Goal: Communication & Community: Answer question/provide support

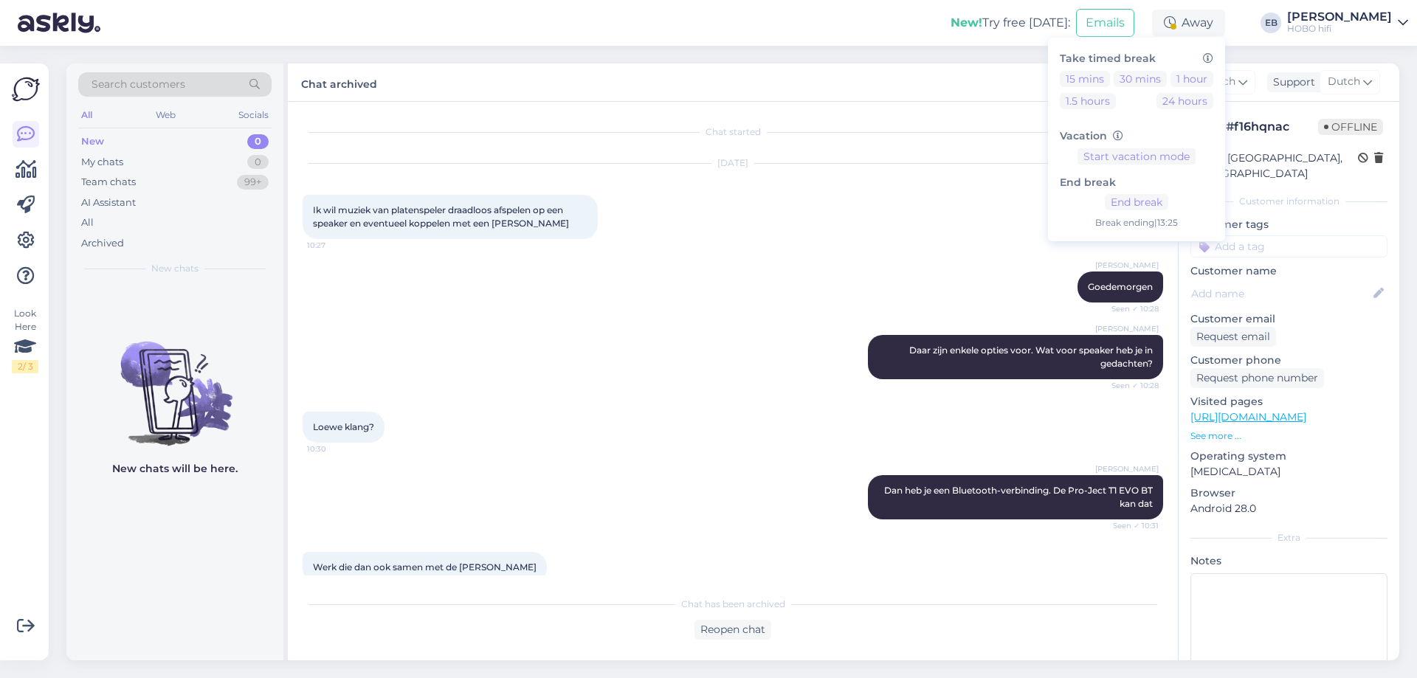
scroll to position [566, 0]
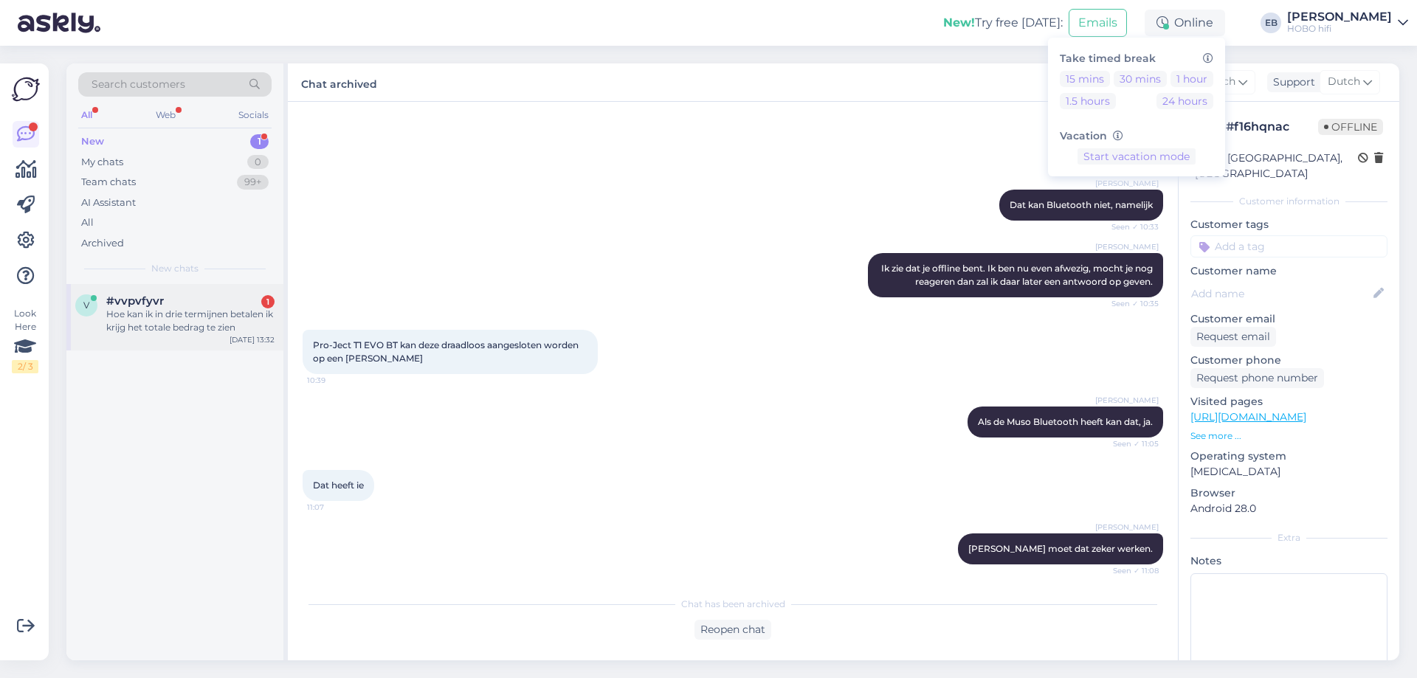
click at [199, 324] on div "Hoe kan ik in drie termijnen betalen ik krijg het totale bedrag te zien" at bounding box center [190, 321] width 168 height 27
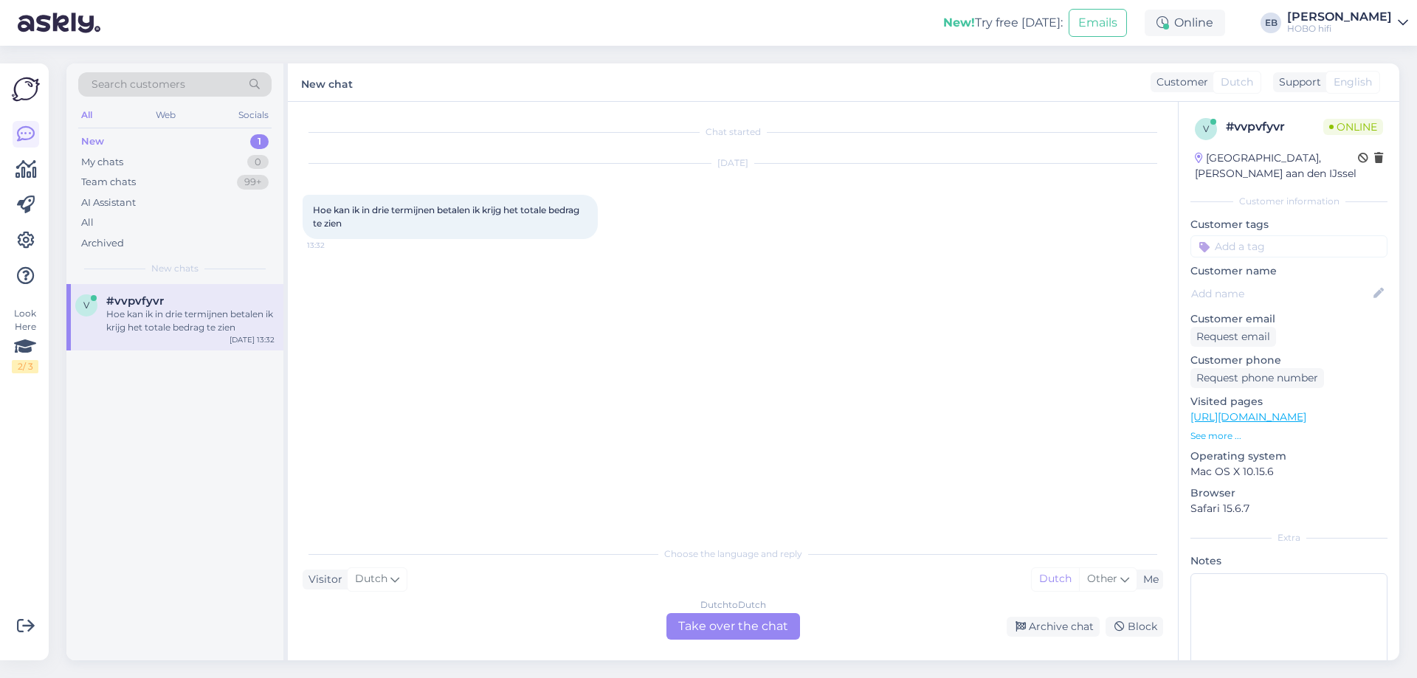
scroll to position [0, 0]
click at [740, 626] on div "Dutch to Dutch Take over the chat" at bounding box center [733, 626] width 134 height 27
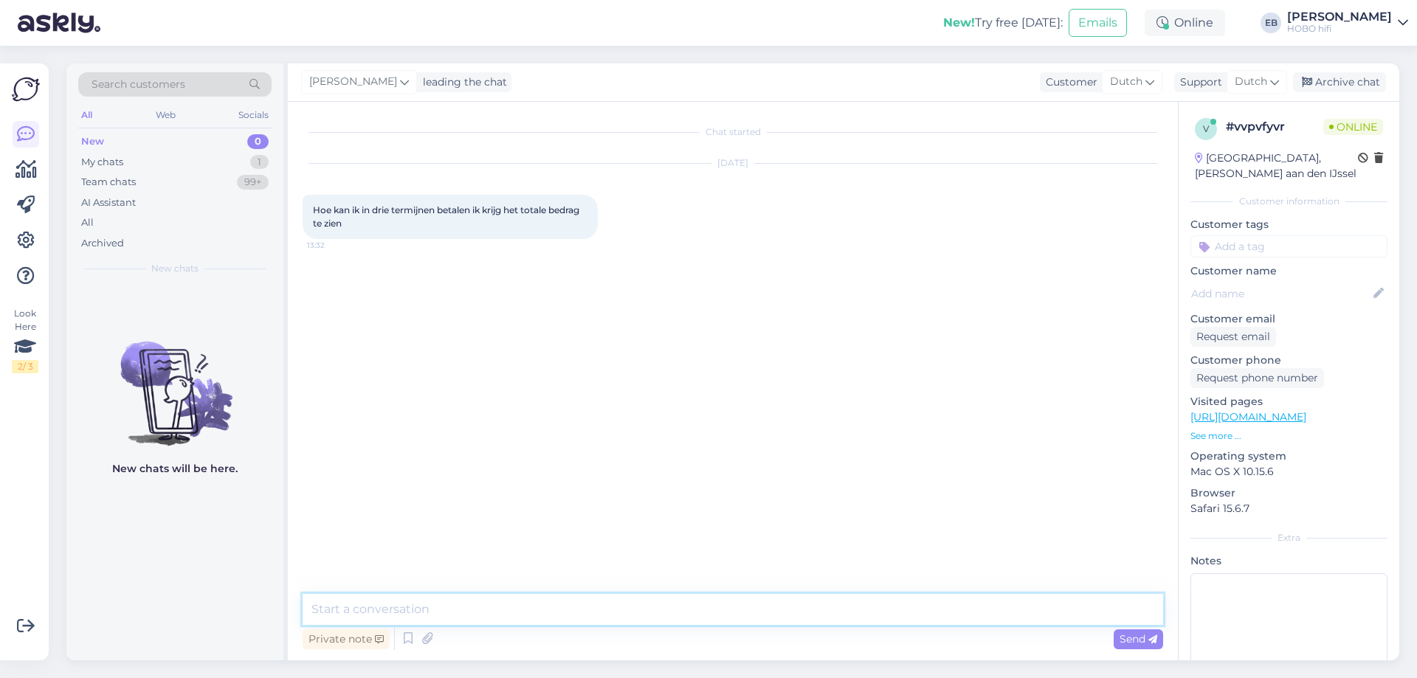
click at [717, 611] on textarea at bounding box center [733, 609] width 861 height 31
type textarea "Goedemiddag,"
type textarea "Betalen in 3 is beschikbaar bij alle betaalsoorten"
click at [1149, 639] on icon at bounding box center [1152, 639] width 9 height 9
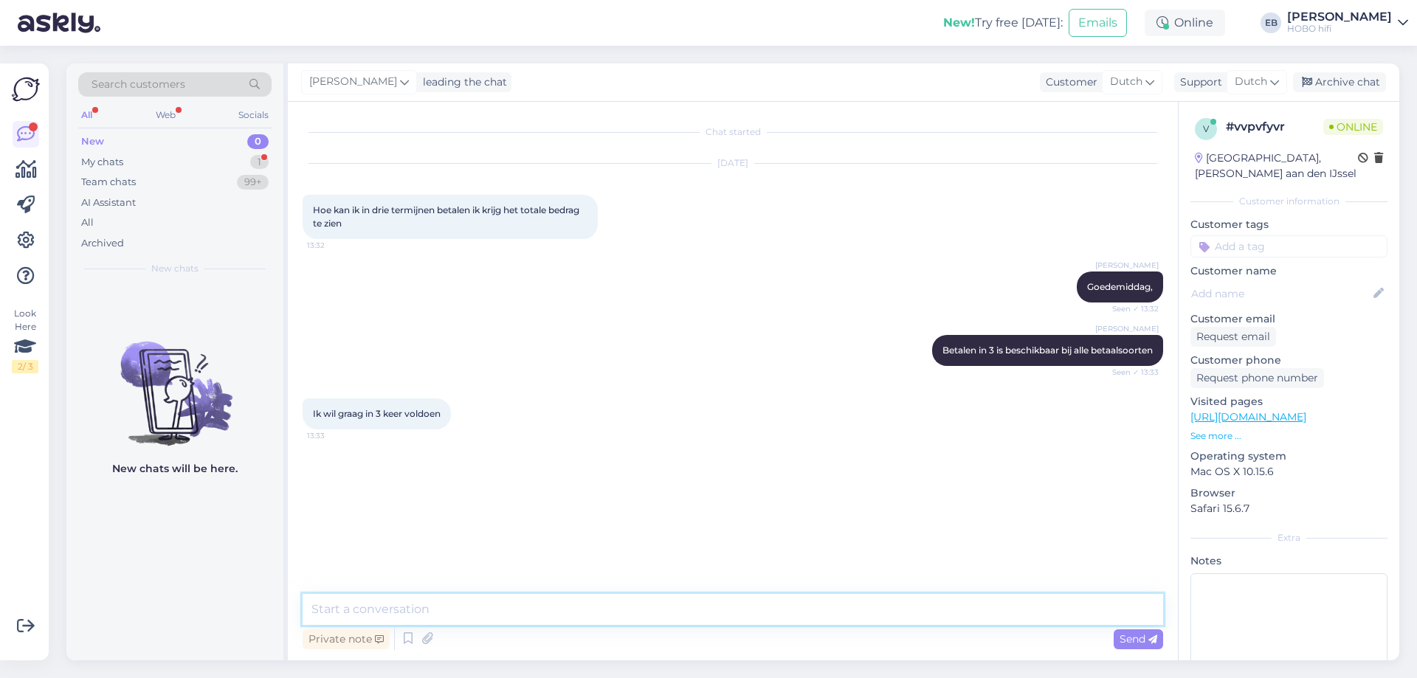
click at [360, 616] on textarea at bounding box center [733, 609] width 861 height 31
paste textarea "D"
type textarea "Dan kies je de onderste betaalmethode"
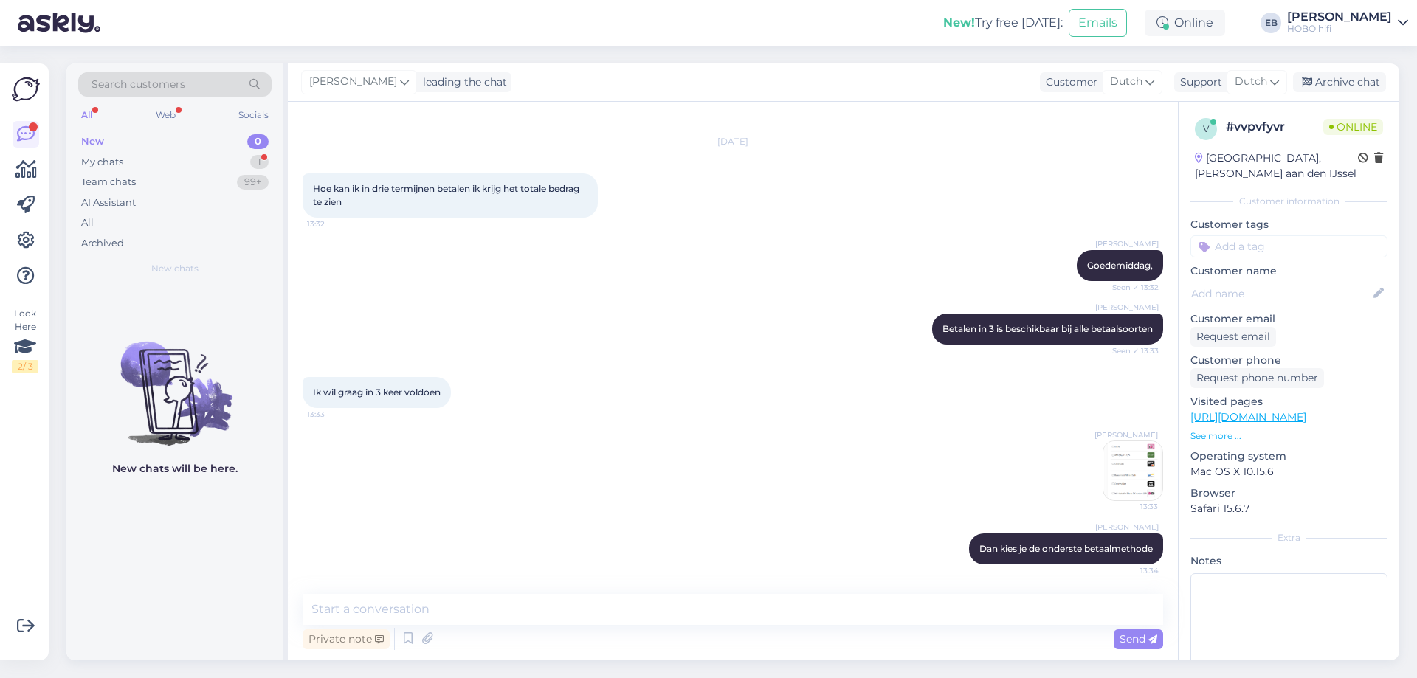
click at [1118, 457] on img at bounding box center [1132, 470] width 59 height 59
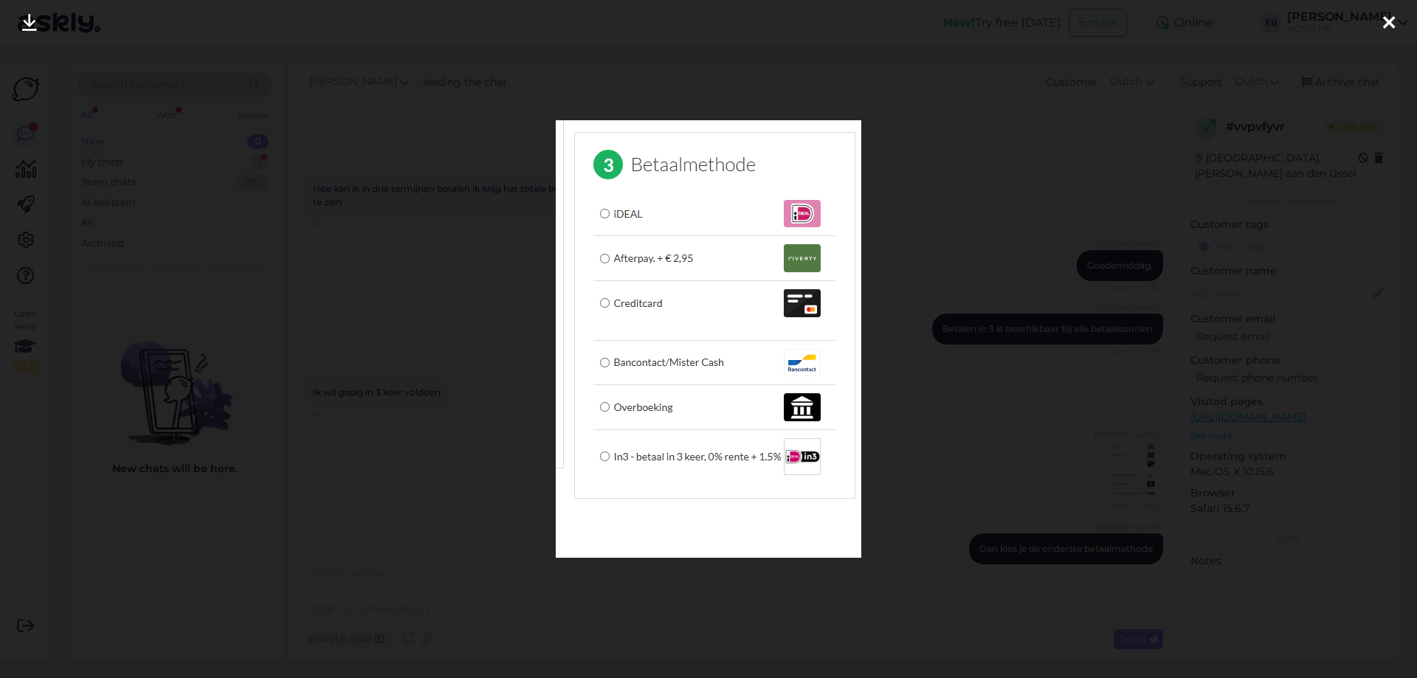
click at [926, 399] on div at bounding box center [708, 339] width 1417 height 678
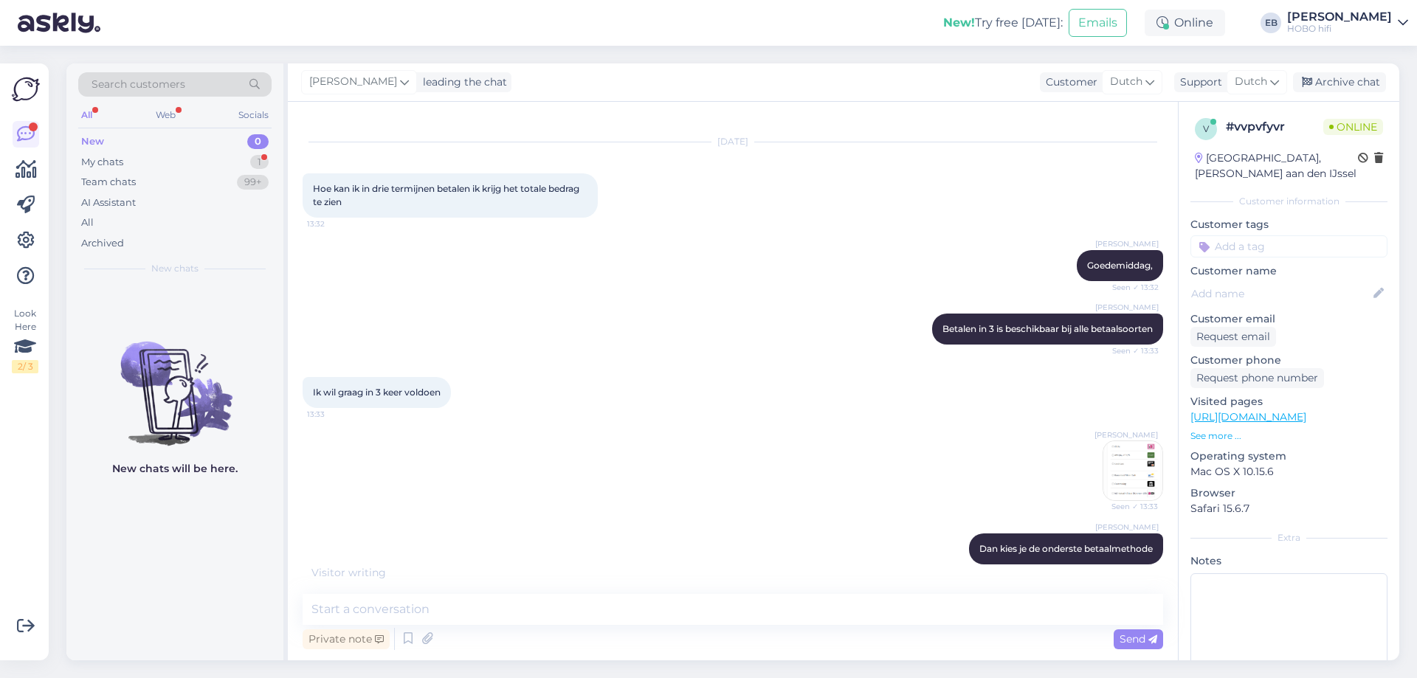
scroll to position [85, 0]
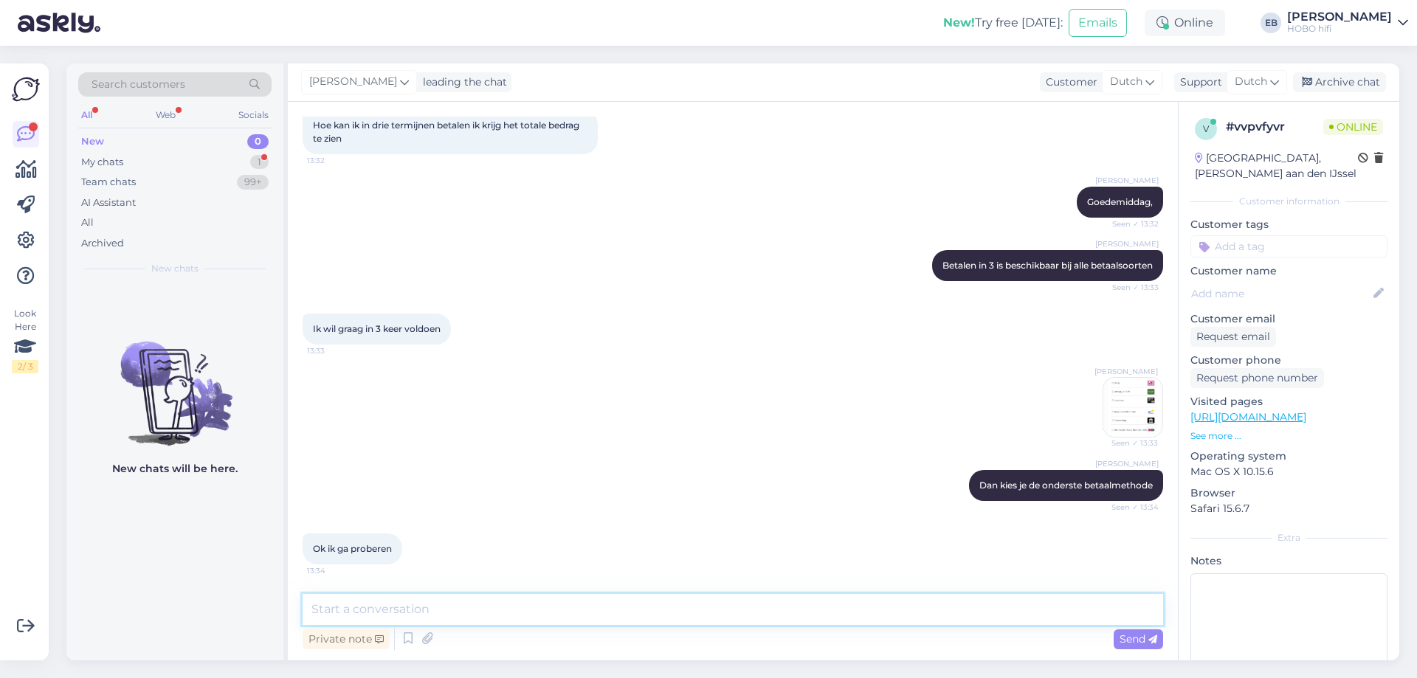
click at [365, 610] on textarea at bounding box center [733, 609] width 861 height 31
type textarea "SSucces"
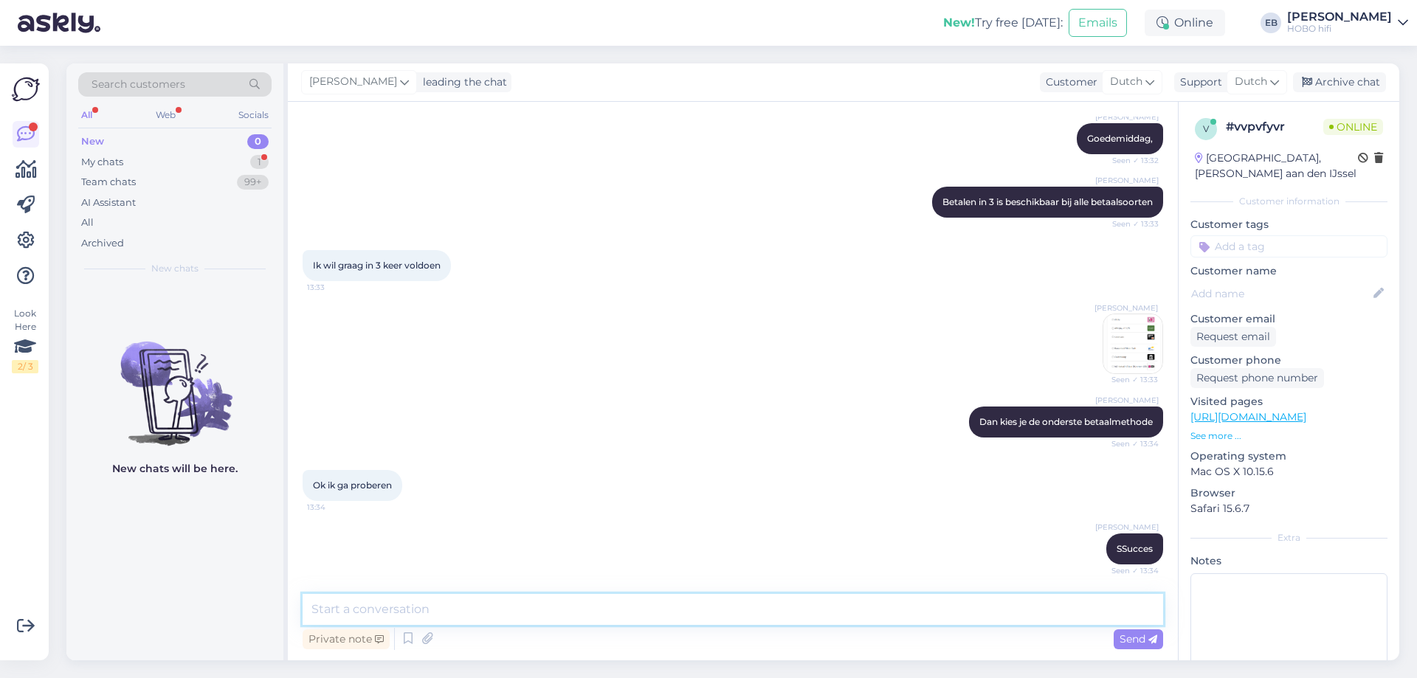
scroll to position [212, 0]
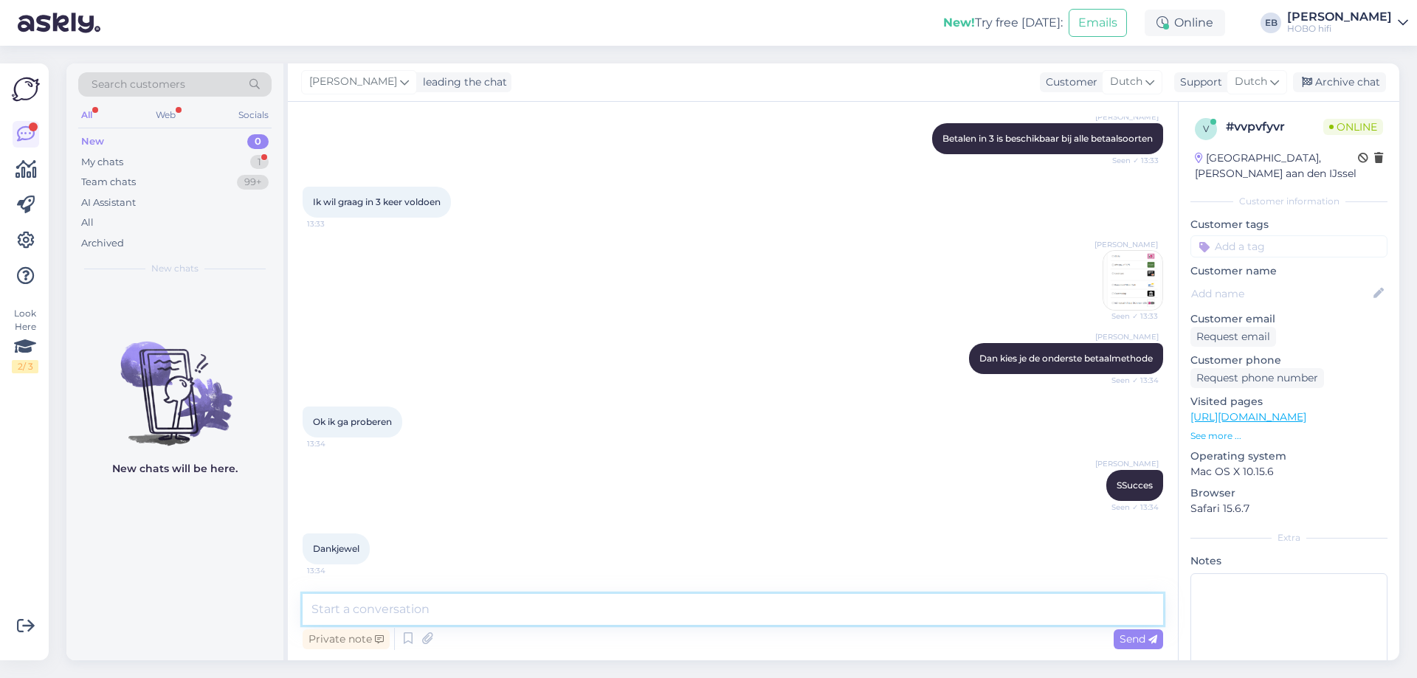
click at [368, 617] on textarea at bounding box center [733, 609] width 861 height 31
click at [1347, 81] on div "Archive chat" at bounding box center [1339, 82] width 93 height 20
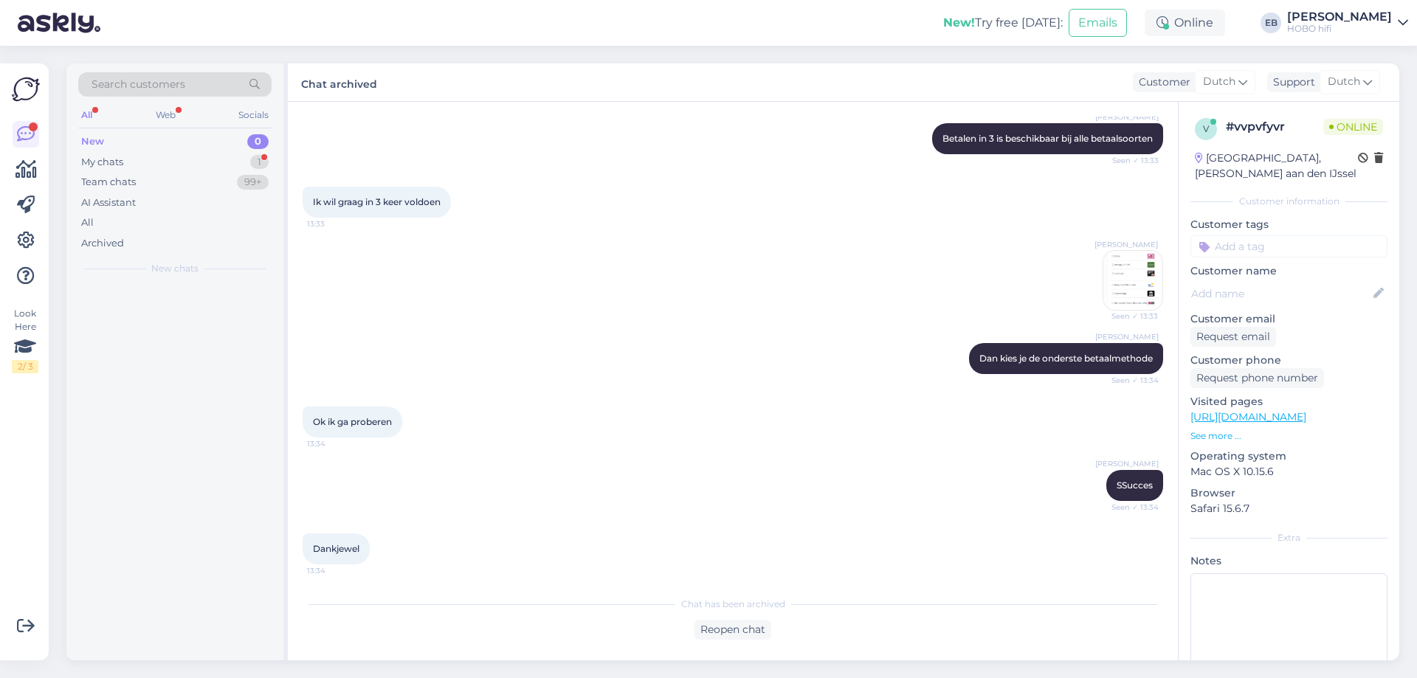
scroll to position [217, 0]
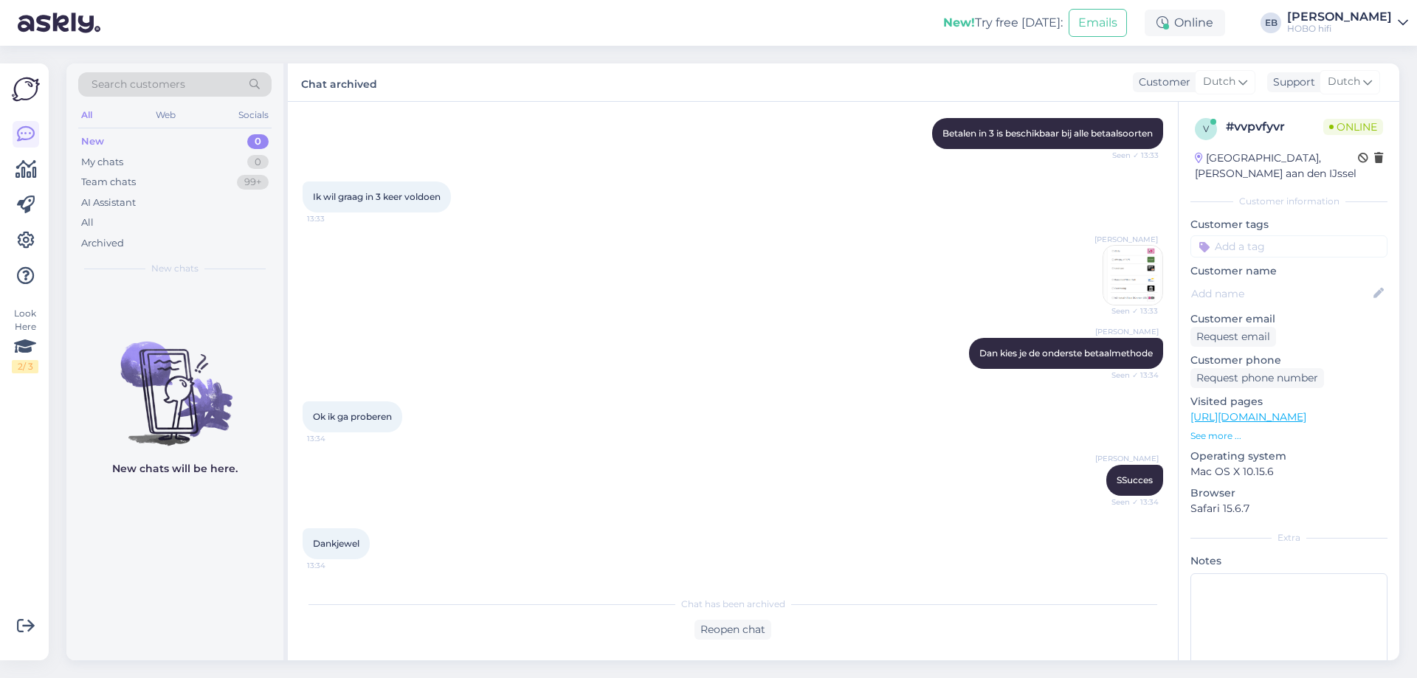
click at [641, 488] on div "[PERSON_NAME] SSucces Seen ✓ 13:34" at bounding box center [733, 480] width 861 height 63
click at [618, 300] on div "[PERSON_NAME] Seen ✓ 13:33" at bounding box center [733, 275] width 861 height 93
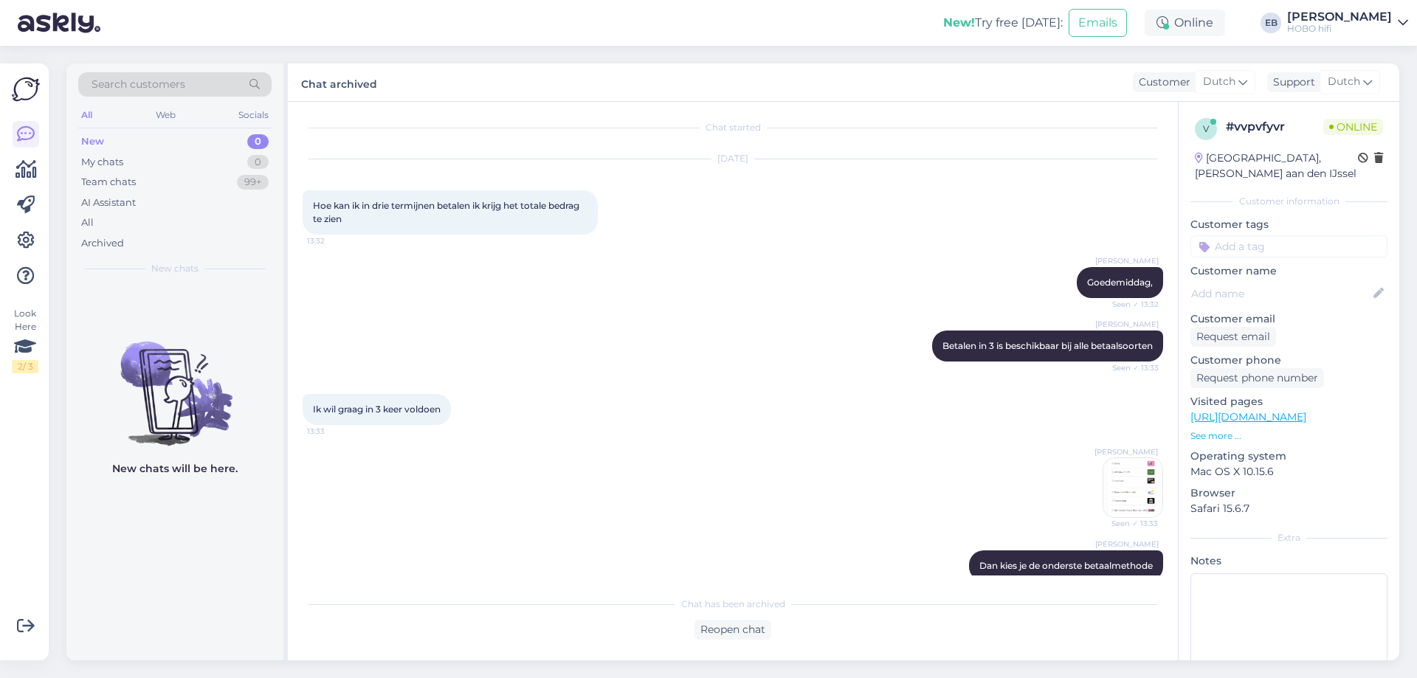
scroll to position [0, 0]
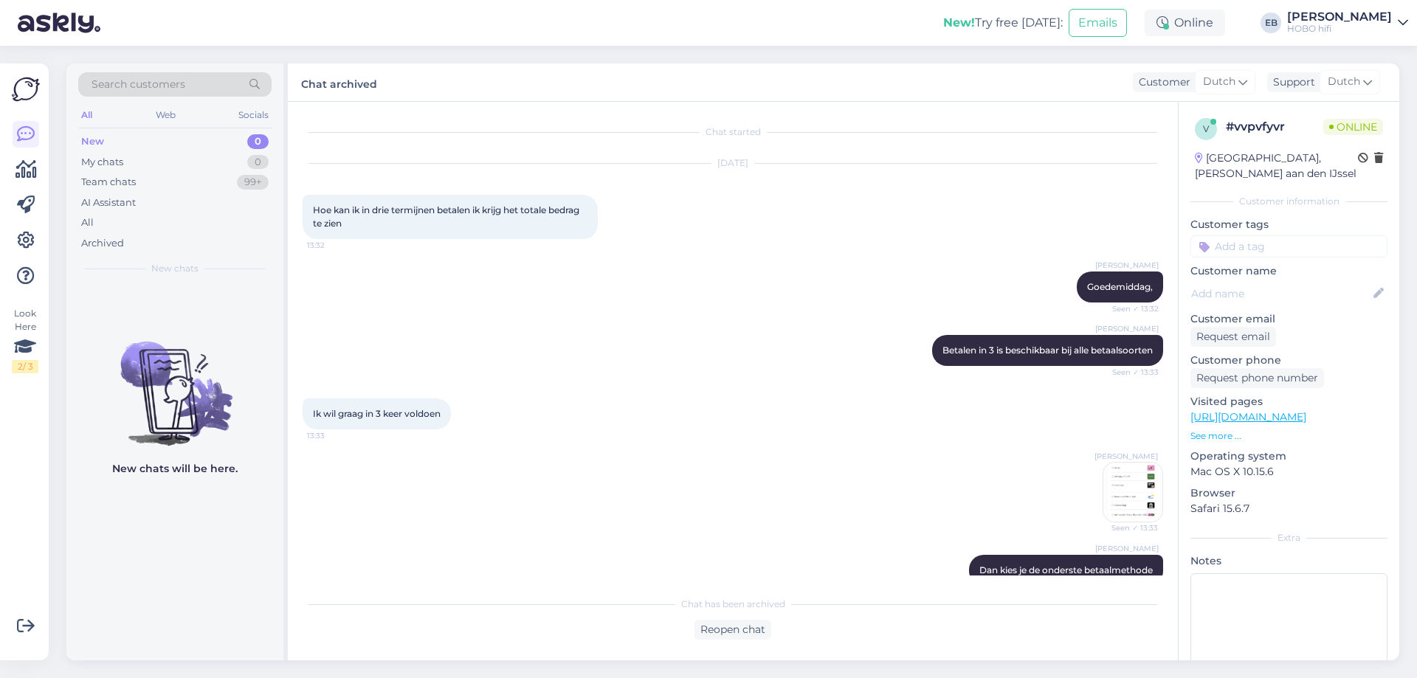
click at [579, 335] on div "[PERSON_NAME] Betalen in 3 is beschikbaar bij alle betaalsoorten Seen ✓ 13:33" at bounding box center [733, 350] width 861 height 63
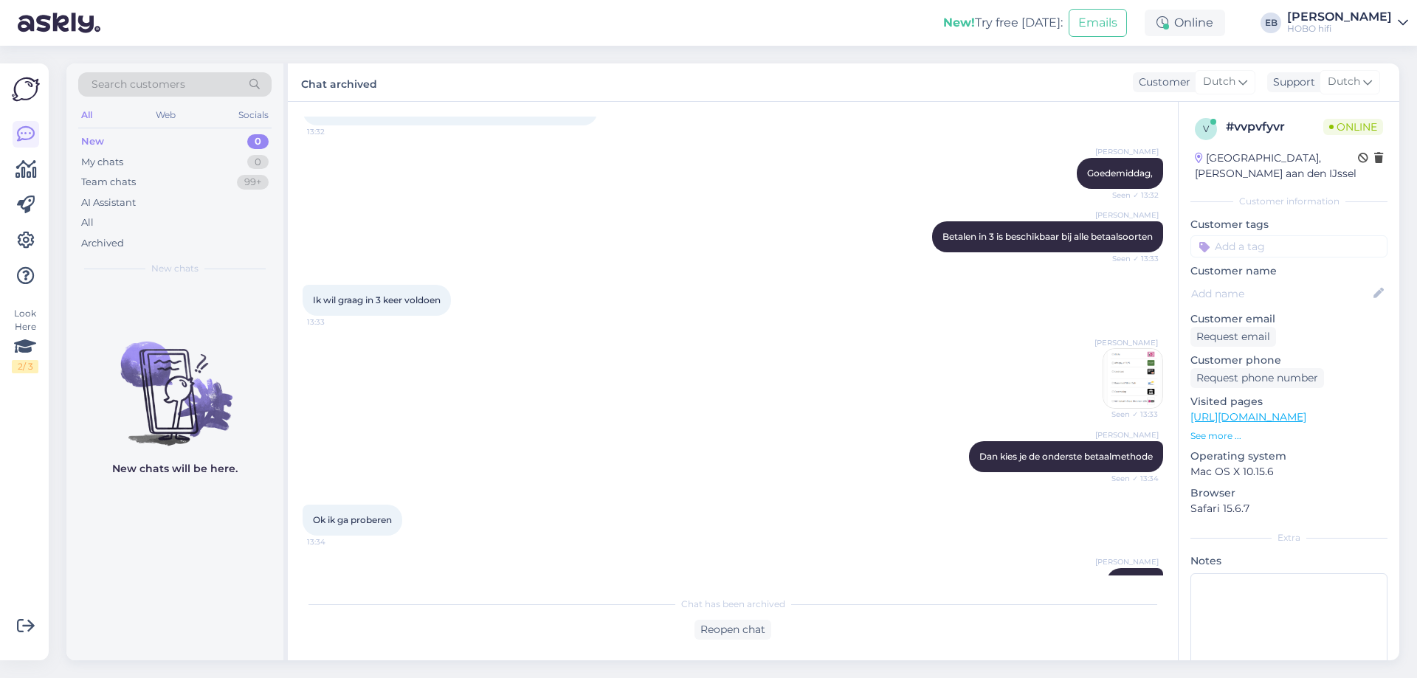
scroll to position [217, 0]
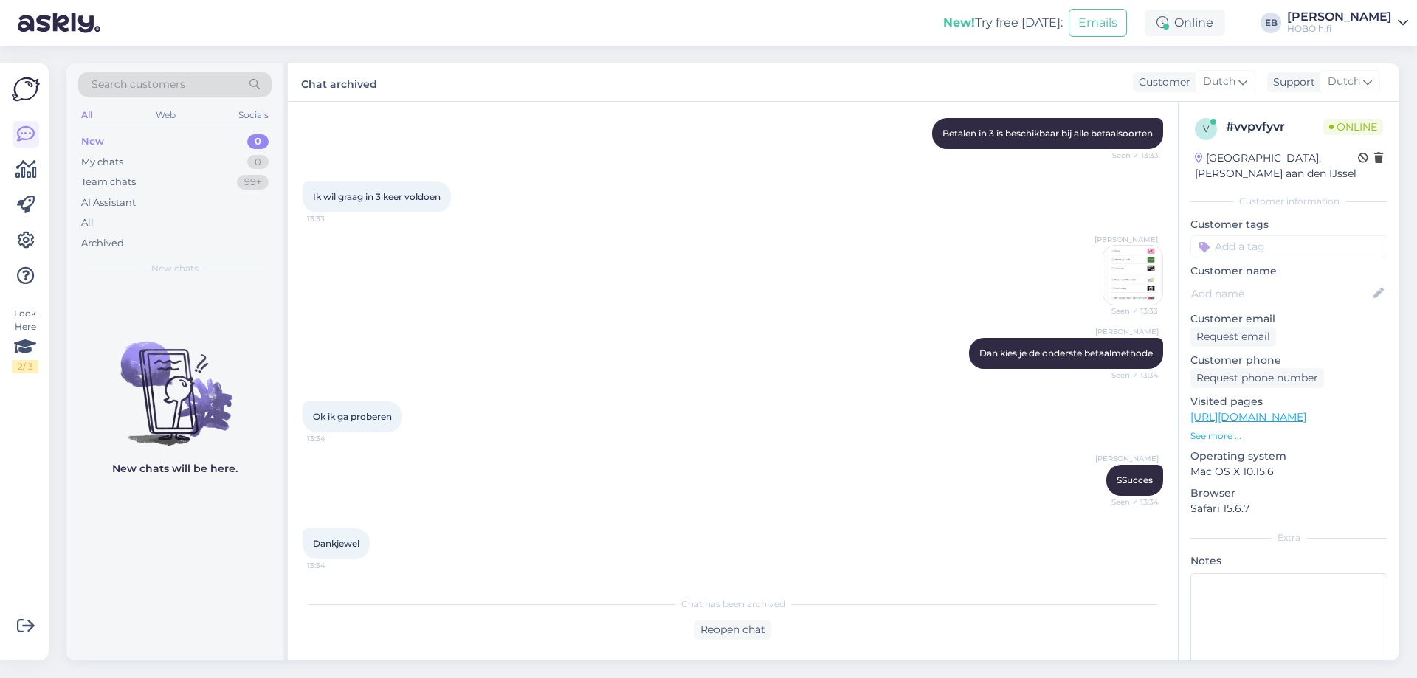
click at [583, 322] on div "[PERSON_NAME] Dan kies je de onderste betaalmethode Seen ✓ 13:34" at bounding box center [733, 353] width 861 height 63
